Goal: Information Seeking & Learning: Learn about a topic

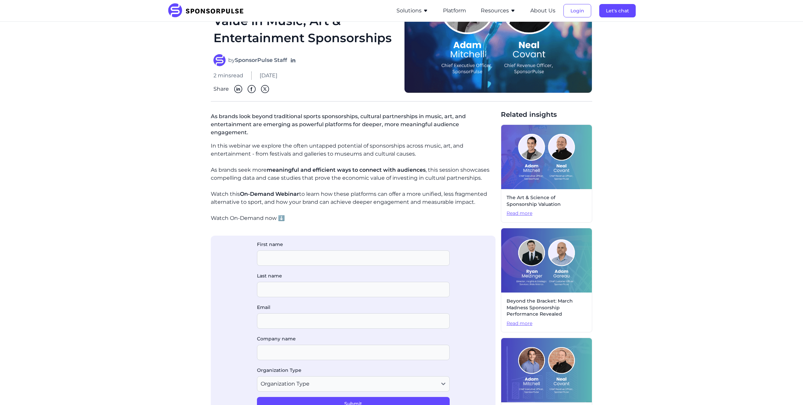
click at [488, 7] on button "Resources" at bounding box center [498, 11] width 35 height 8
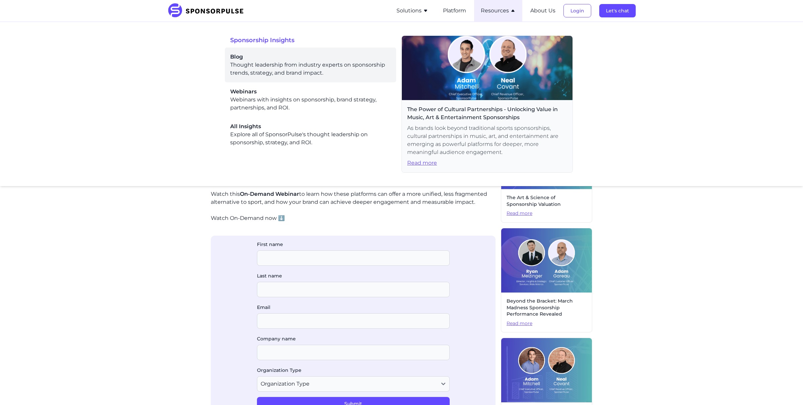
click at [281, 57] on span "Blog" at bounding box center [310, 57] width 161 height 8
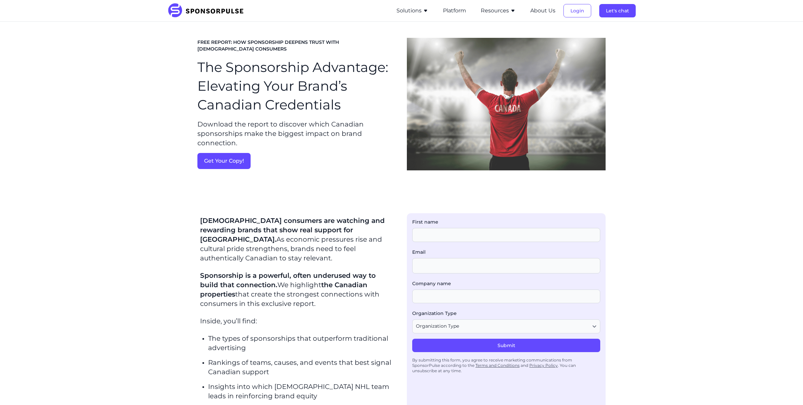
click at [504, 7] on button "Resources" at bounding box center [498, 11] width 35 height 8
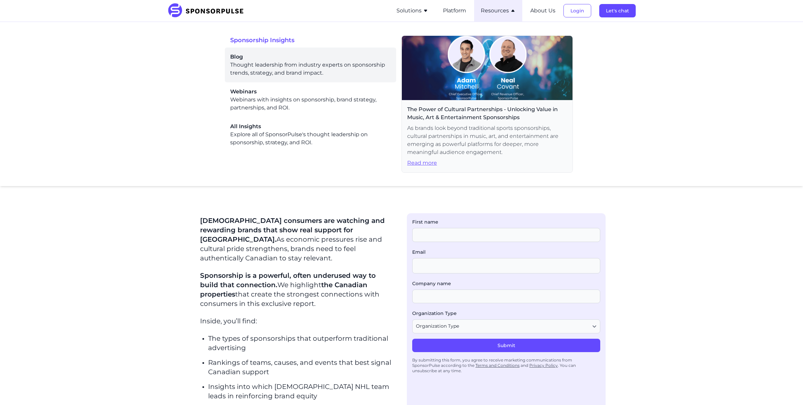
click at [304, 72] on div "Blog Thought leadership from industry experts on sponsorship trends, strategy, …" at bounding box center [310, 65] width 161 height 24
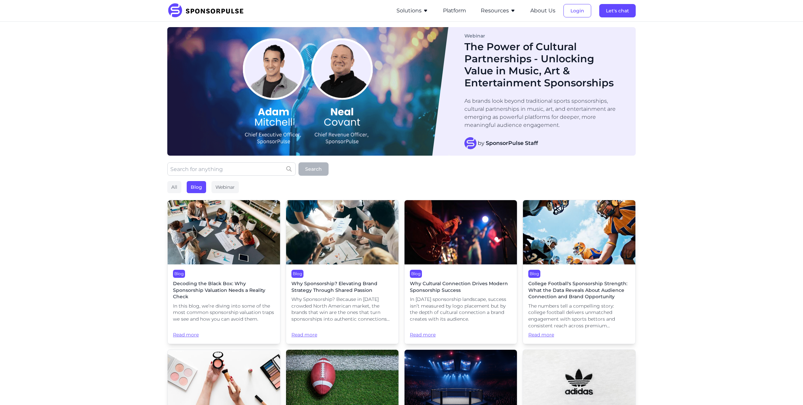
click at [351, 286] on span "Why Sponsorship? Elevating Brand Strategy Through Shared Passion" at bounding box center [343, 287] width 102 height 13
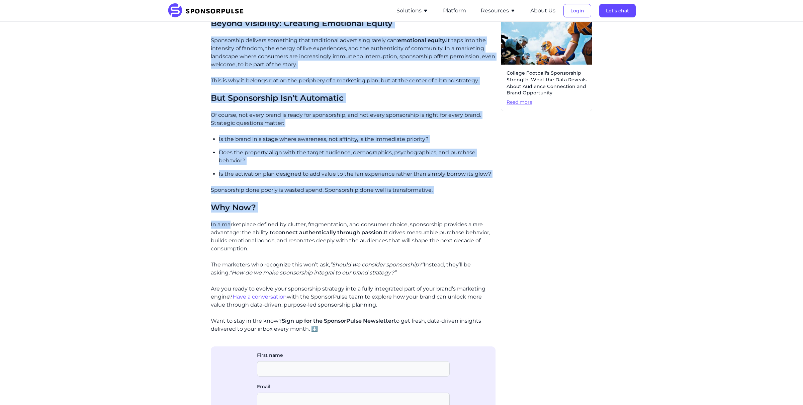
scroll to position [417, 0]
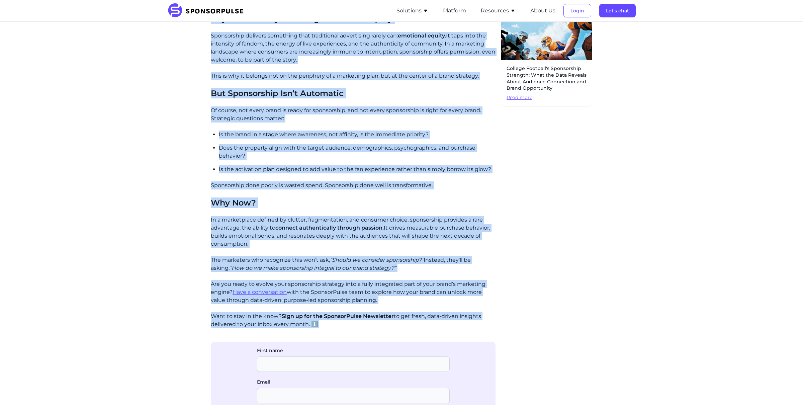
drag, startPoint x: 211, startPoint y: 165, endPoint x: 363, endPoint y: 340, distance: 232.0
click at [363, 341] on div "Why Sponsorship? Because in [DATE] crowded North American market, the brands th…" at bounding box center [353, 125] width 285 height 717
copy div "Lor Ipsumdolors? Ametcon ad elits’d eiusmod Tempo Incididu utlabo, etd magnaa e…"
click at [109, 56] on div "Home Insights Why Sponsorship? Elevating Brand Strategy Through Shared Passion …" at bounding box center [401, 53] width 803 height 896
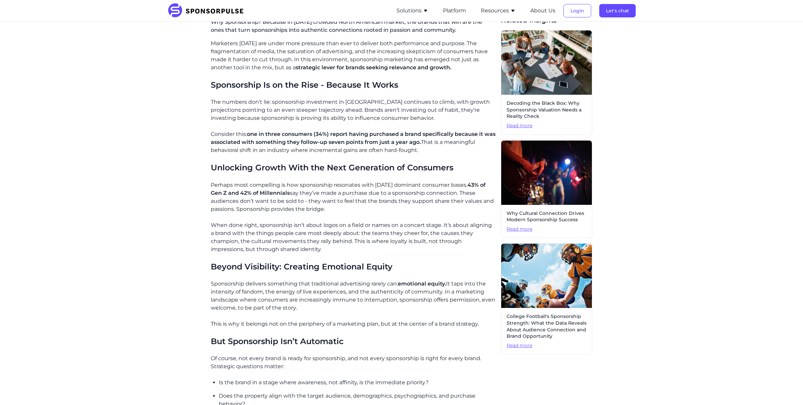
scroll to position [0, 0]
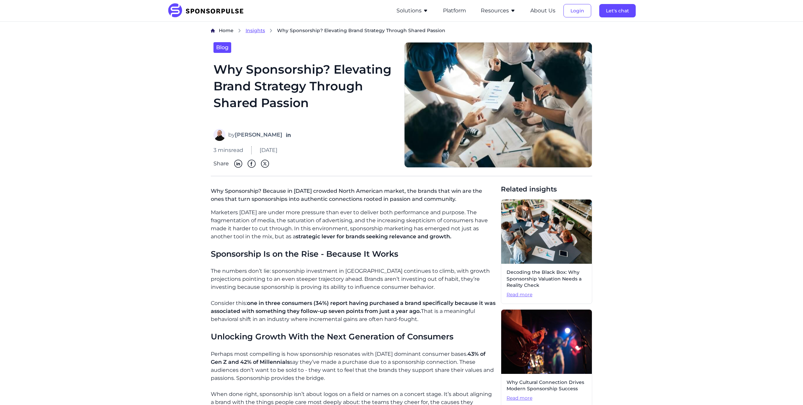
click at [261, 30] on span "Insights" at bounding box center [255, 30] width 19 height 6
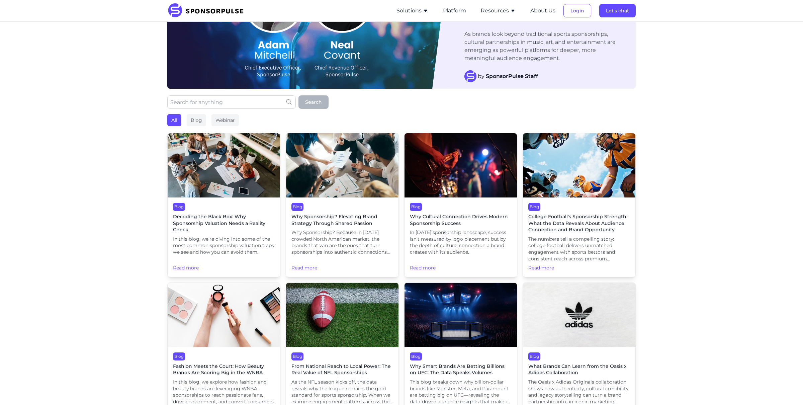
scroll to position [68, 0]
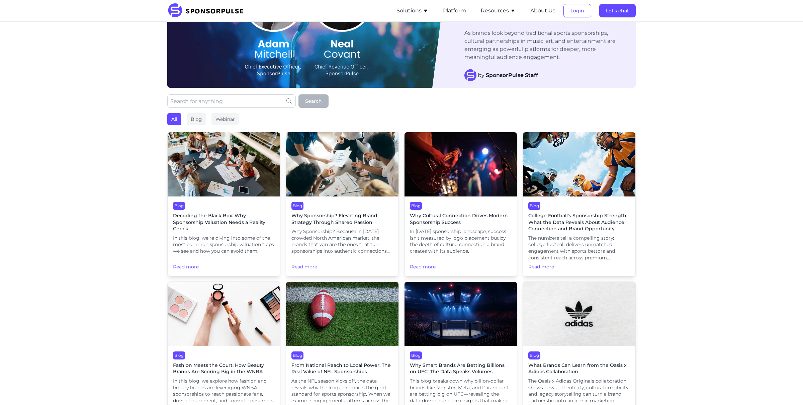
click at [216, 214] on span "Decoding the Black Box: Why Sponsorship Valuation Needs a Reality Check" at bounding box center [224, 223] width 102 height 20
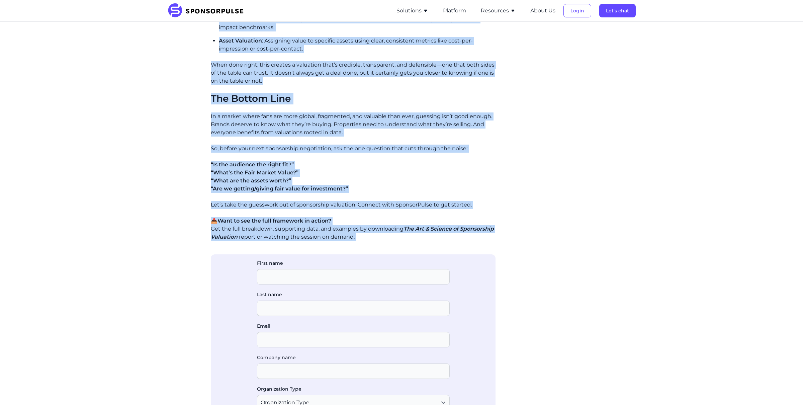
scroll to position [834, 0]
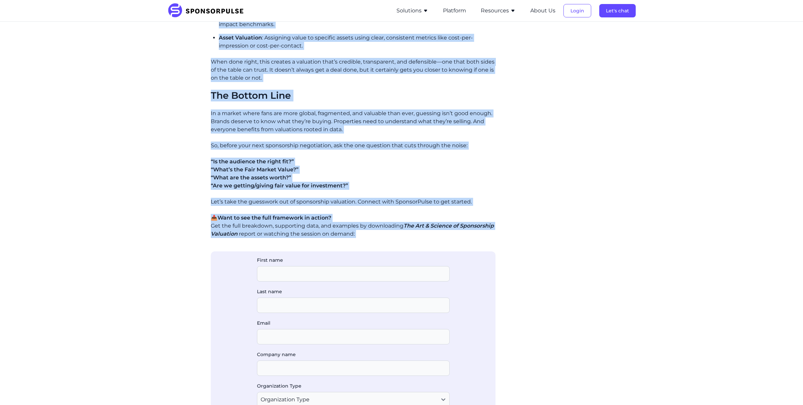
drag, startPoint x: 211, startPoint y: 190, endPoint x: 231, endPoint y: 263, distance: 75.4
copy div "Lo ipsu dolo, si’am consec adip elit se doe temp incidi utlaboreetd magnaaliq e…"
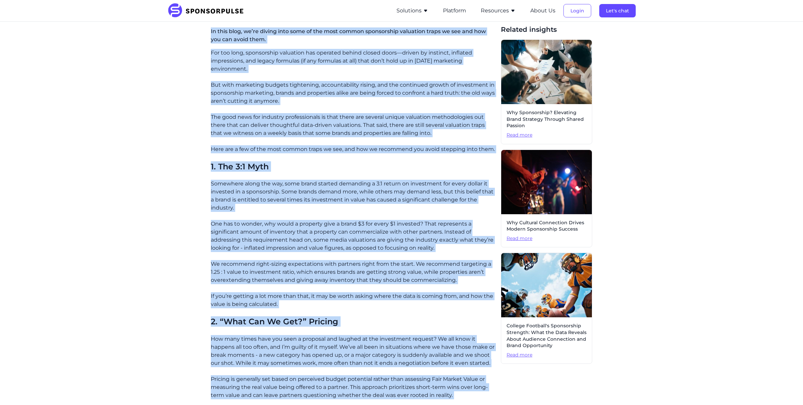
scroll to position [0, 0]
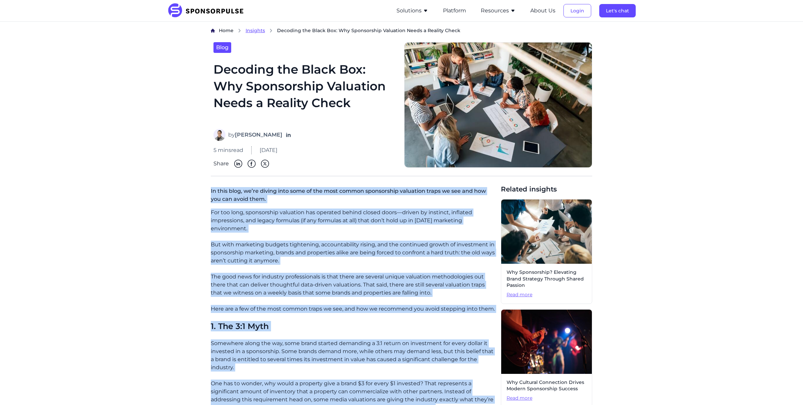
click at [260, 30] on span "Insights" at bounding box center [255, 30] width 19 height 6
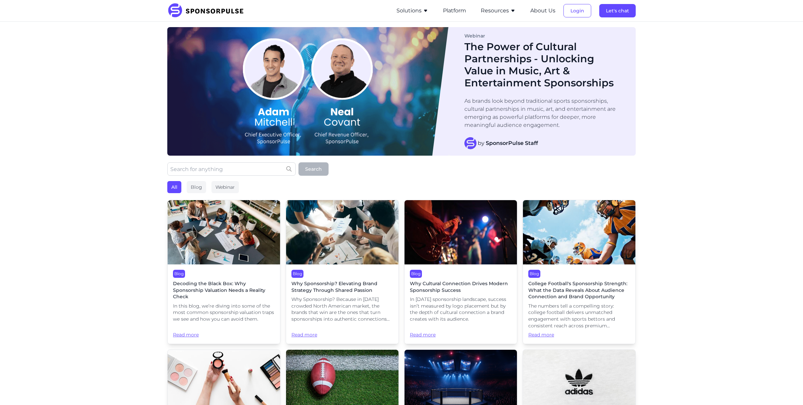
click at [234, 249] on img at bounding box center [224, 232] width 112 height 64
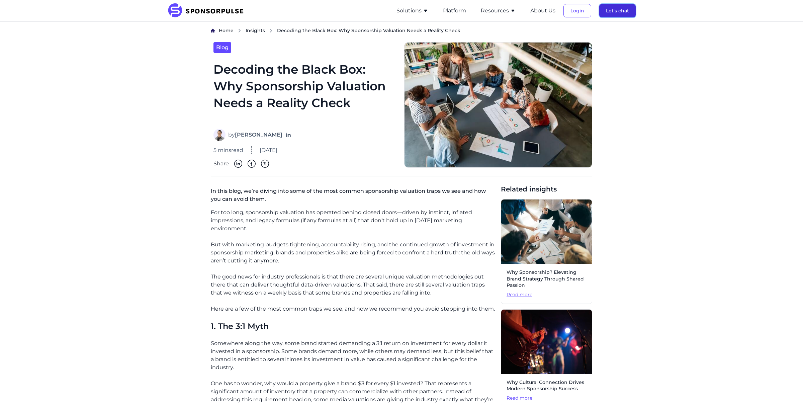
click at [621, 16] on button "Let's chat" at bounding box center [618, 10] width 36 height 13
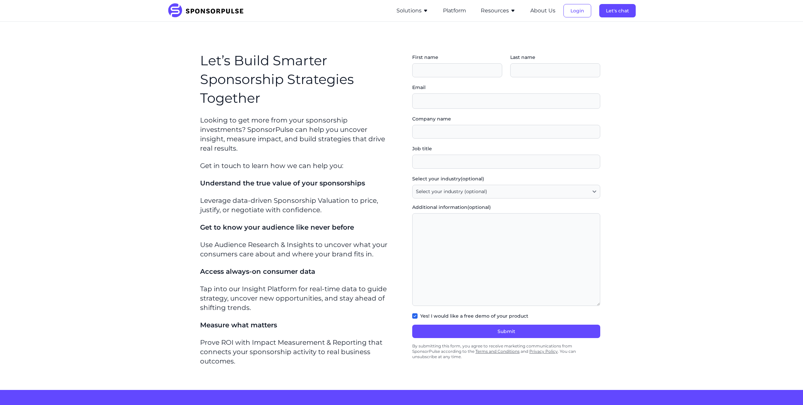
click at [247, 10] on img at bounding box center [207, 10] width 81 height 15
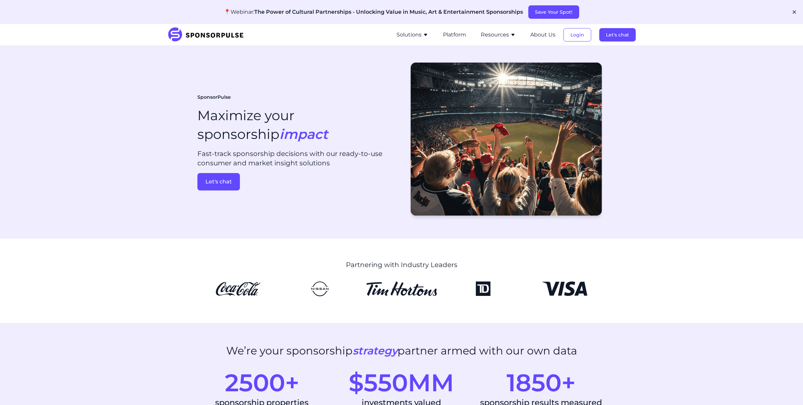
click at [493, 37] on button "Resources" at bounding box center [498, 35] width 35 height 8
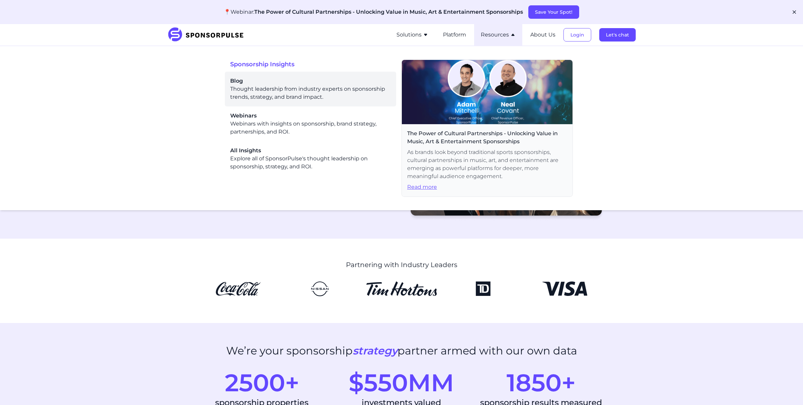
click at [303, 88] on div "Blog Thought leadership from industry experts on sponsorship trends, strategy, …" at bounding box center [310, 89] width 161 height 24
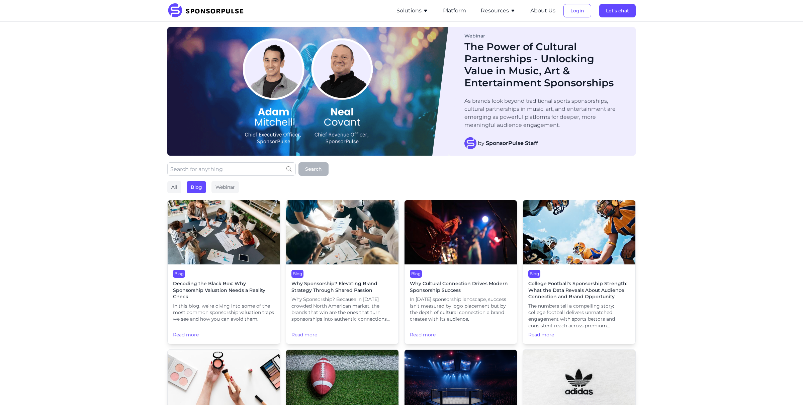
scroll to position [193, 0]
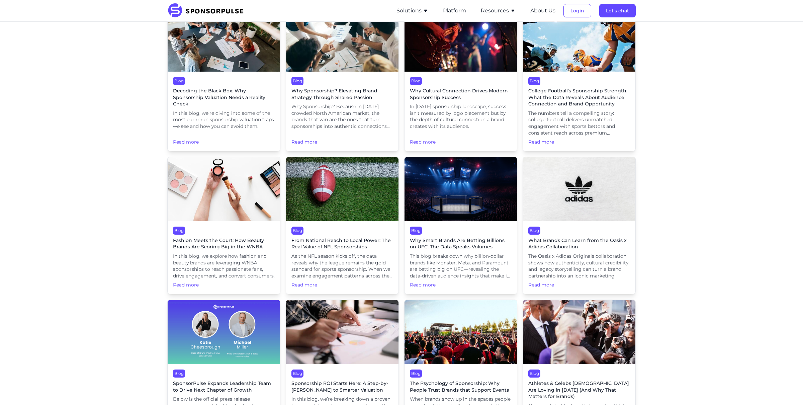
click at [601, 263] on span "The Oasis x Adidas Originals collaboration shows how authenticity, cultural cre…" at bounding box center [580, 266] width 102 height 26
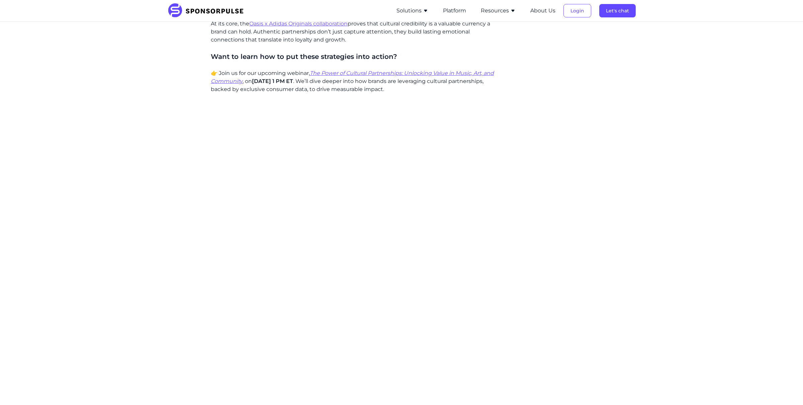
scroll to position [594, 0]
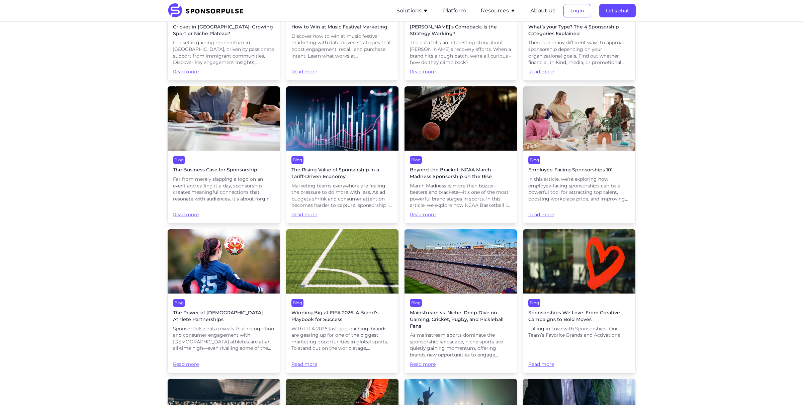
scroll to position [1003, 0]
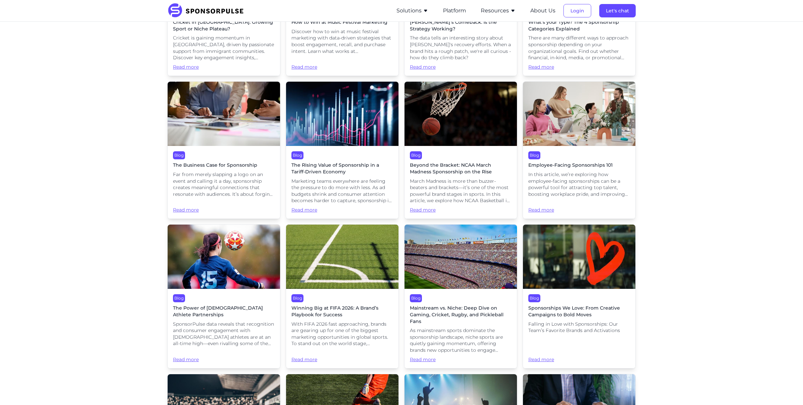
click at [221, 101] on img at bounding box center [224, 114] width 112 height 64
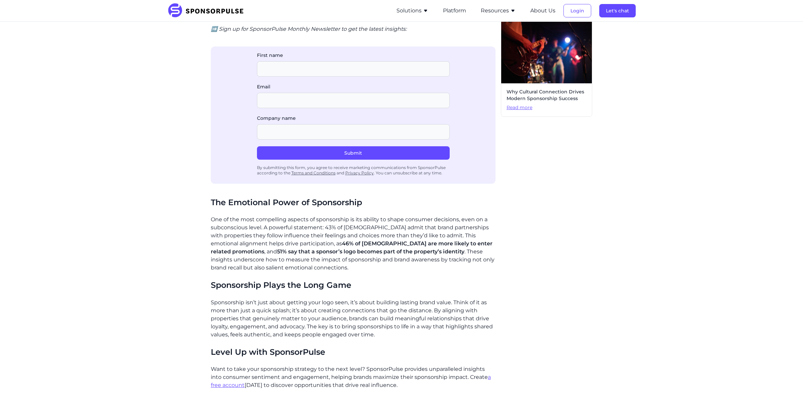
scroll to position [327, 0]
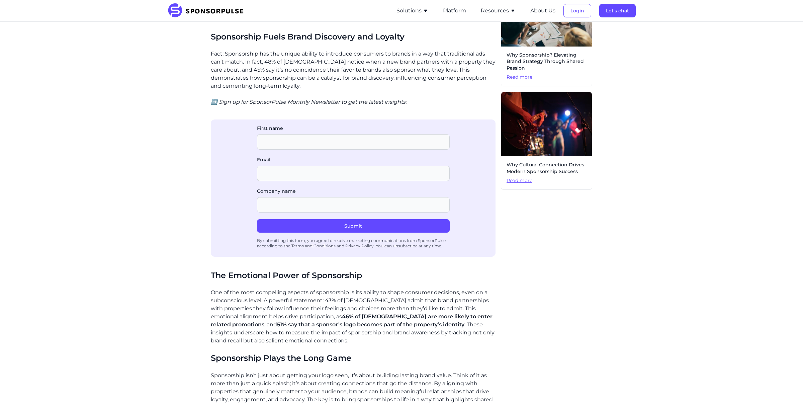
click at [226, 99] on icon "➡️ Sign up for SponsorPulse Monthly Newsletter to get the latest insights:" at bounding box center [309, 102] width 196 height 6
copy icon "➡️ Sign up for SponsorPulse Monthly Newsletter to get the latest insights:"
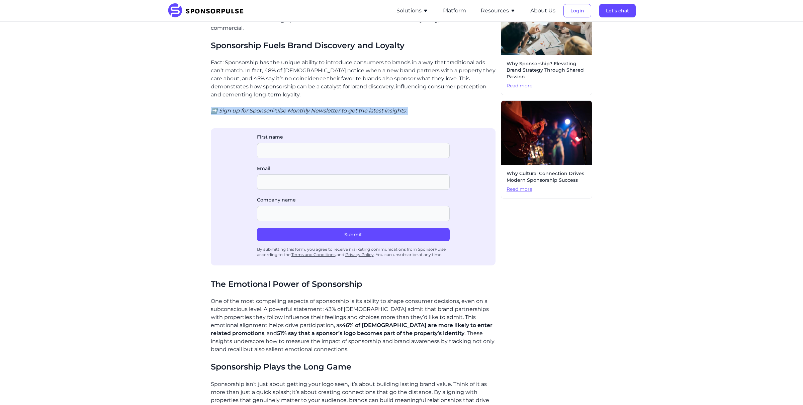
click at [507, 8] on button "Resources" at bounding box center [498, 11] width 35 height 8
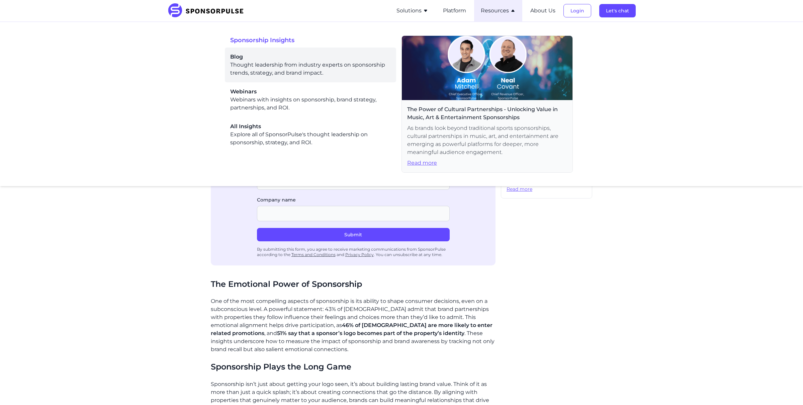
click at [330, 56] on span "Blog" at bounding box center [310, 57] width 161 height 8
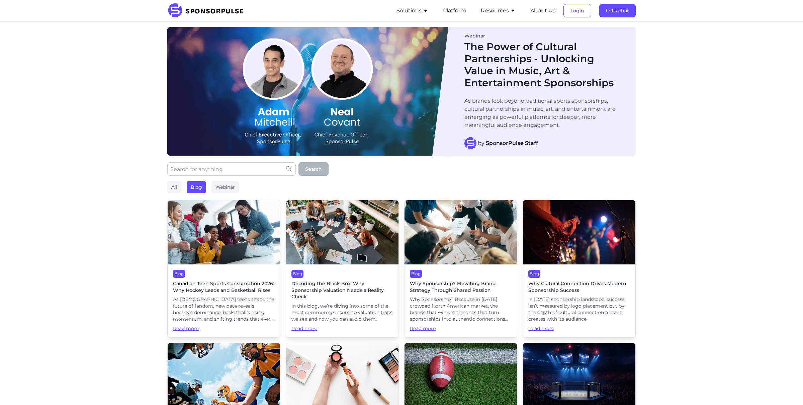
click at [206, 223] on img at bounding box center [224, 232] width 112 height 64
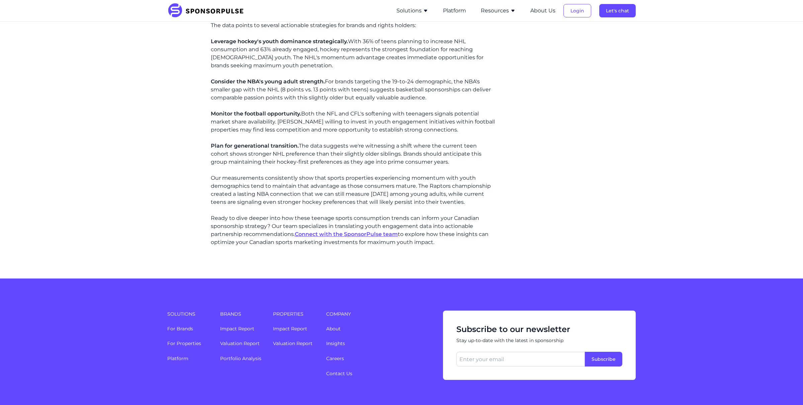
scroll to position [790, 0]
